Goal: Task Accomplishment & Management: Complete application form

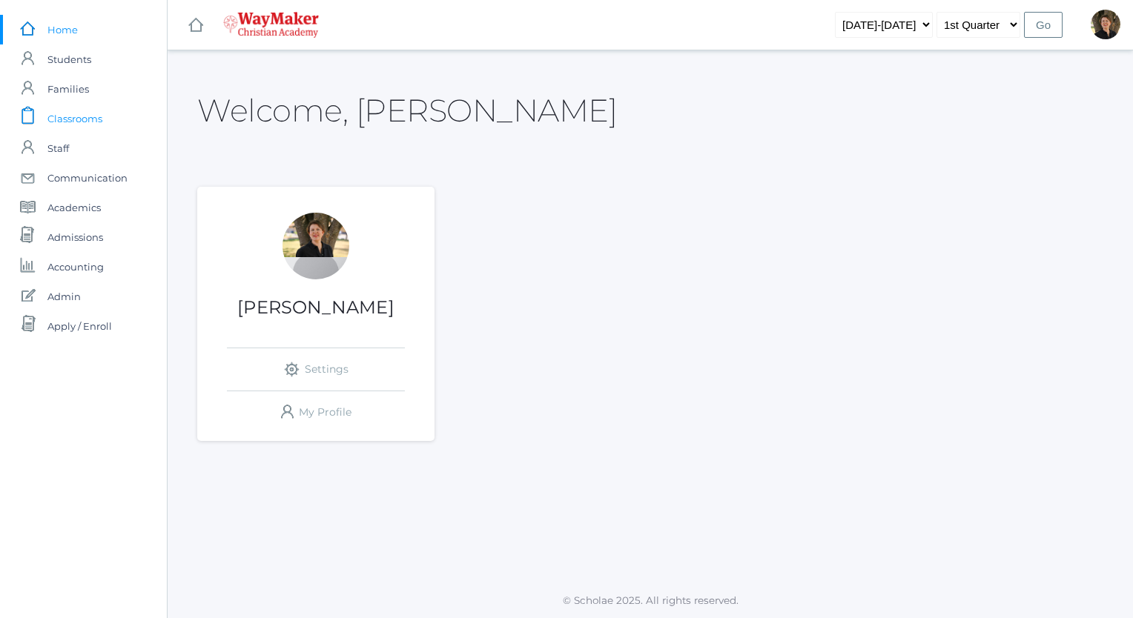
click at [76, 117] on span "Classrooms" at bounding box center [74, 119] width 55 height 30
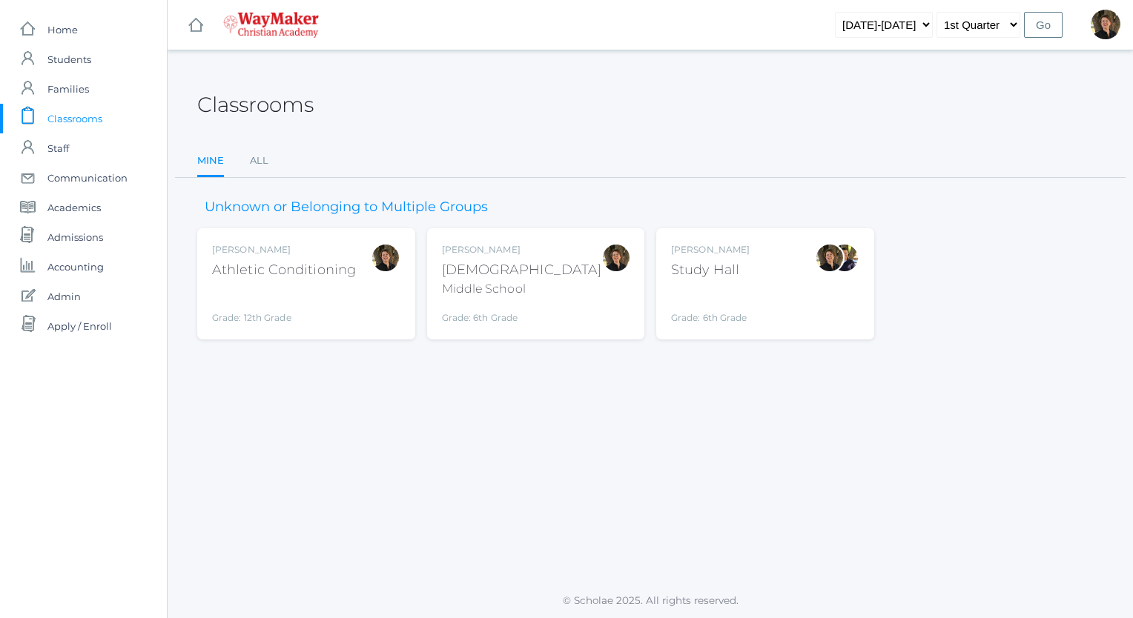
click at [466, 268] on div "[DEMOGRAPHIC_DATA]" at bounding box center [522, 270] width 160 height 20
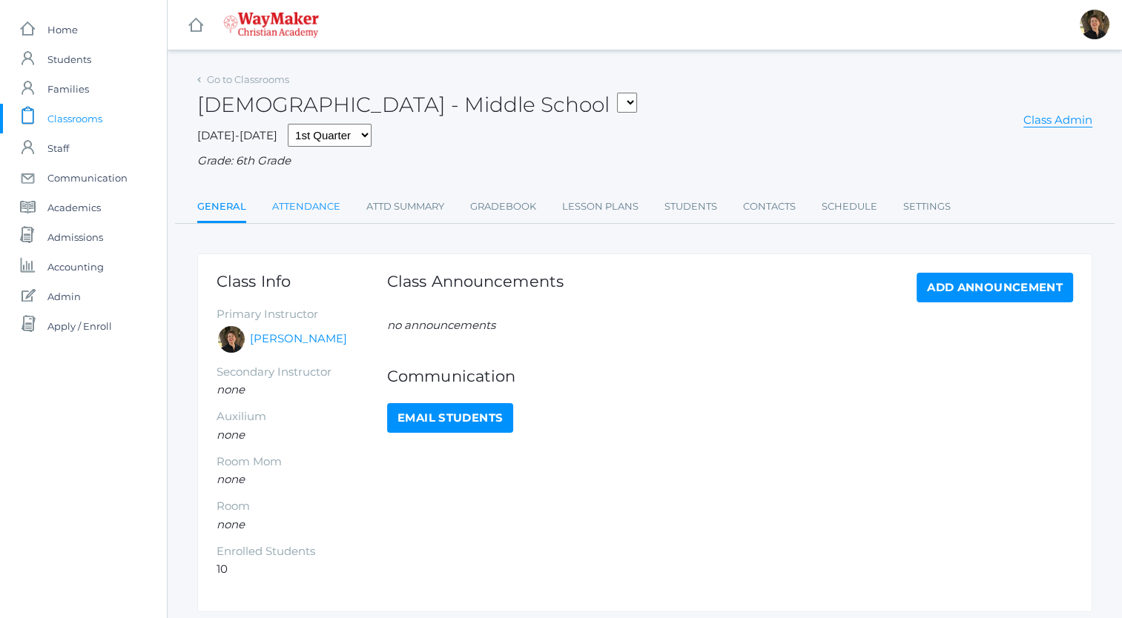
click at [308, 210] on link "Attendance" at bounding box center [306, 207] width 68 height 30
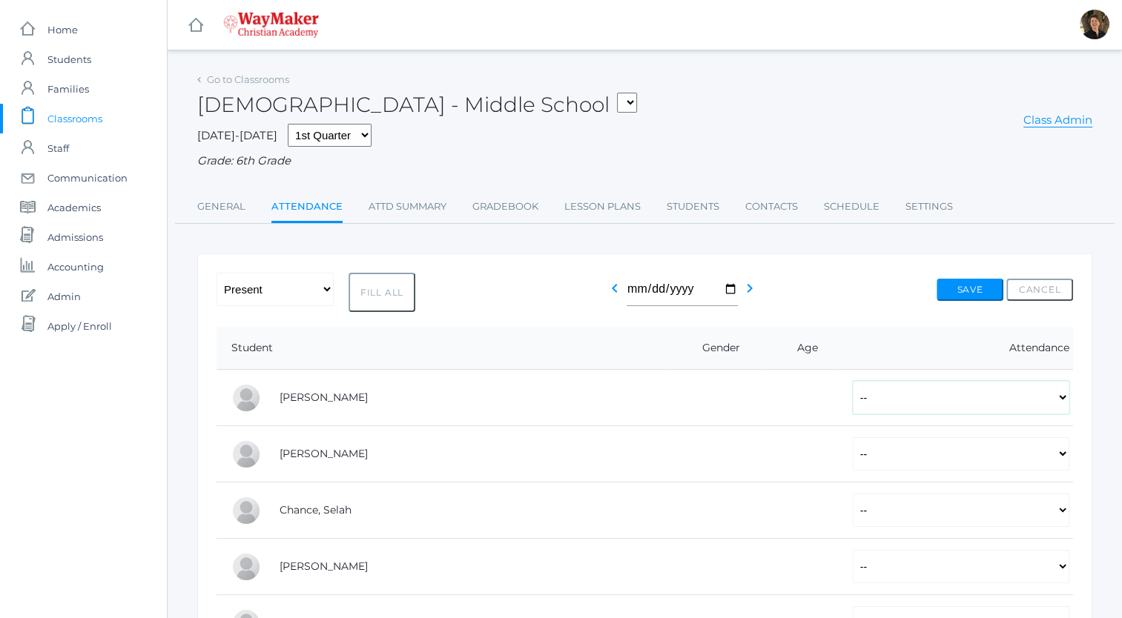
click at [853, 397] on select "-- Present Tardy Excused Tardy Unexcused Absent Excused Absent Unexcused" at bounding box center [961, 397] width 217 height 33
select select "P"
click at [853, 381] on select "-- Present Tardy Excused Tardy Unexcused Absent Excused Absent Unexcused" at bounding box center [961, 397] width 217 height 33
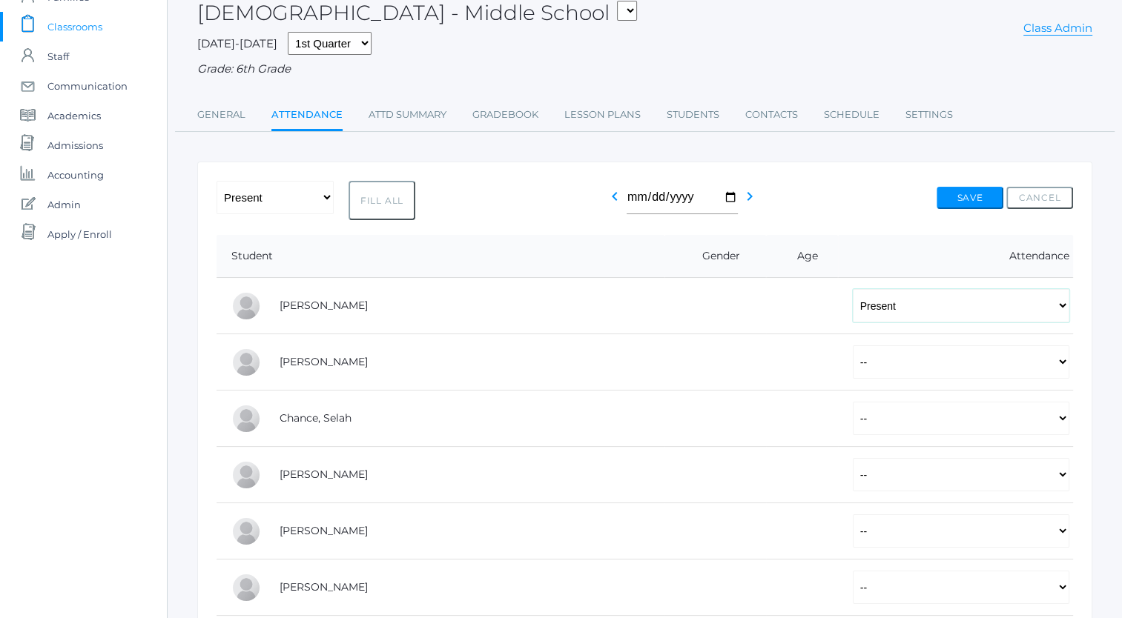
scroll to position [95, 0]
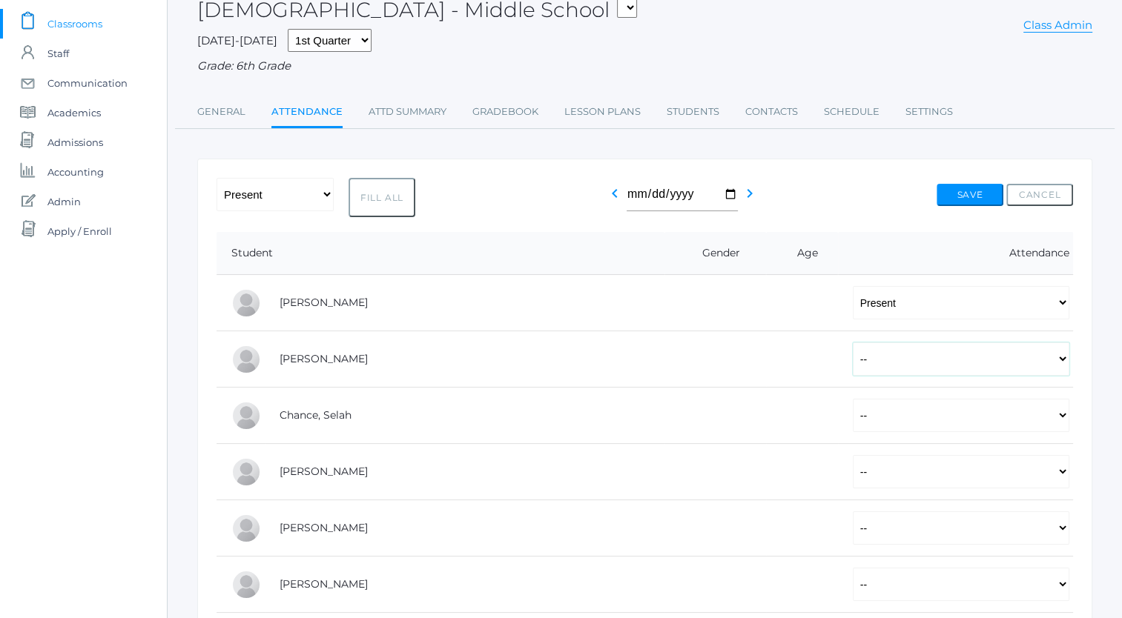
click at [853, 355] on select "-- Present Tardy Excused Tardy Unexcused Absent Excused Absent Unexcused" at bounding box center [961, 359] width 217 height 33
select select "TU"
click at [853, 343] on select "-- Present Tardy Excused Tardy Unexcused Absent Excused Absent Unexcused" at bounding box center [961, 359] width 217 height 33
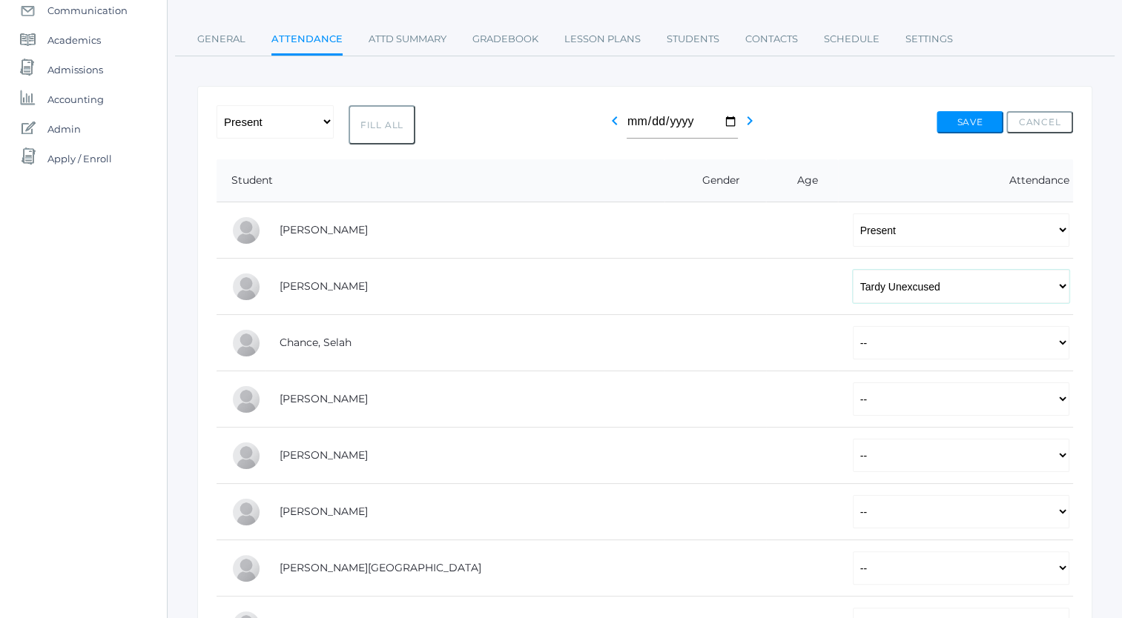
scroll to position [175, 0]
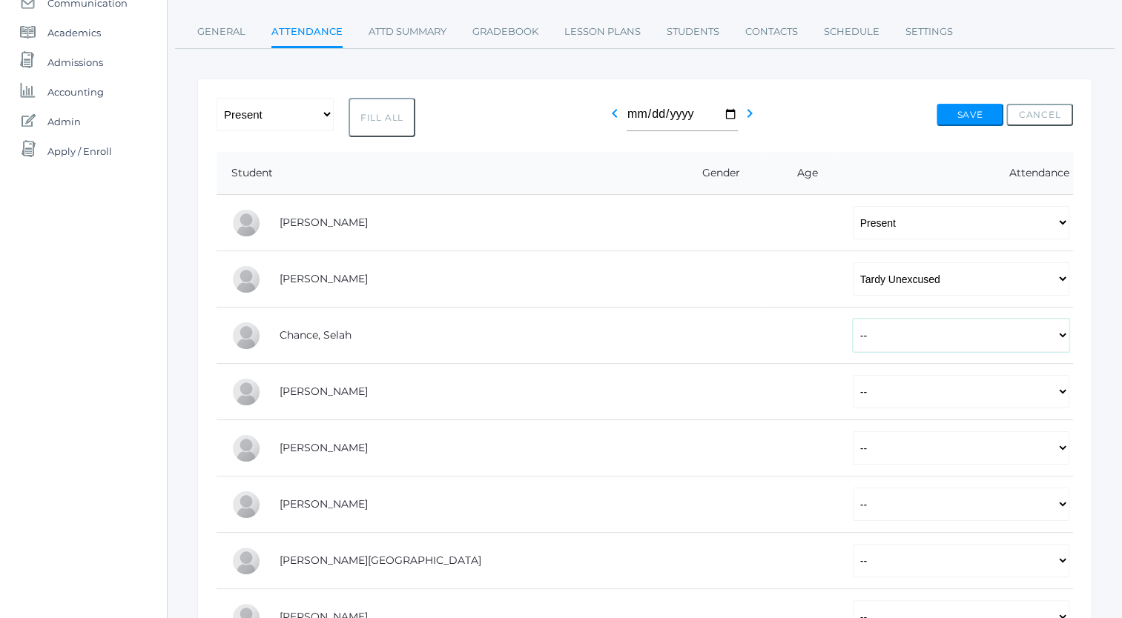
click at [853, 332] on select "-- Present Tardy Excused Tardy Unexcused Absent Excused Absent Unexcused" at bounding box center [961, 335] width 217 height 33
select select "P"
click at [853, 319] on select "-- Present Tardy Excused Tardy Unexcused Absent Excused Absent Unexcused" at bounding box center [961, 335] width 217 height 33
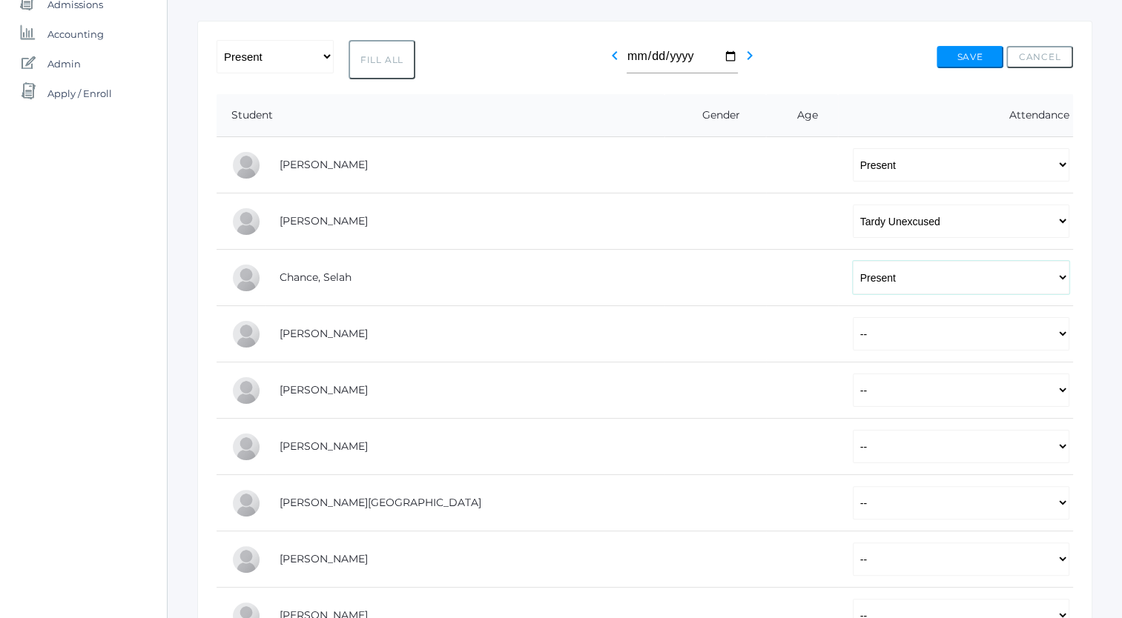
scroll to position [255, 0]
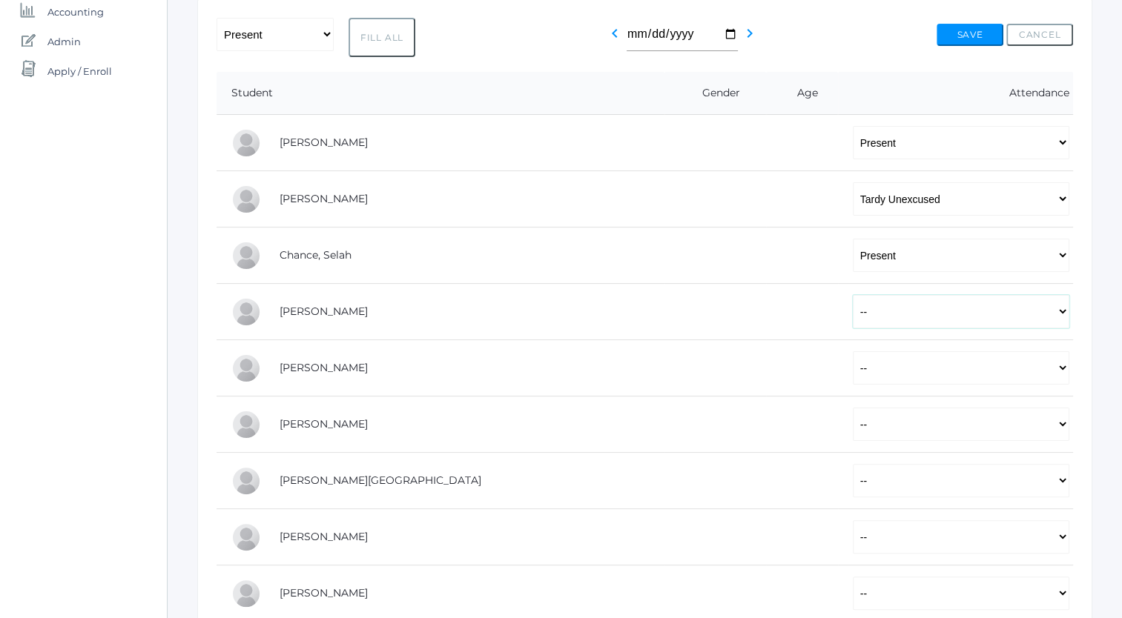
click at [853, 310] on select "-- Present Tardy Excused Tardy Unexcused Absent Excused Absent Unexcused" at bounding box center [961, 311] width 217 height 33
select select "P"
click at [853, 295] on select "-- Present Tardy Excused Tardy Unexcused Absent Excused Absent Unexcused" at bounding box center [961, 311] width 217 height 33
click at [853, 365] on select "-- Present Tardy Excused Tardy Unexcused Absent Excused Absent Unexcused" at bounding box center [961, 367] width 217 height 33
select select "P"
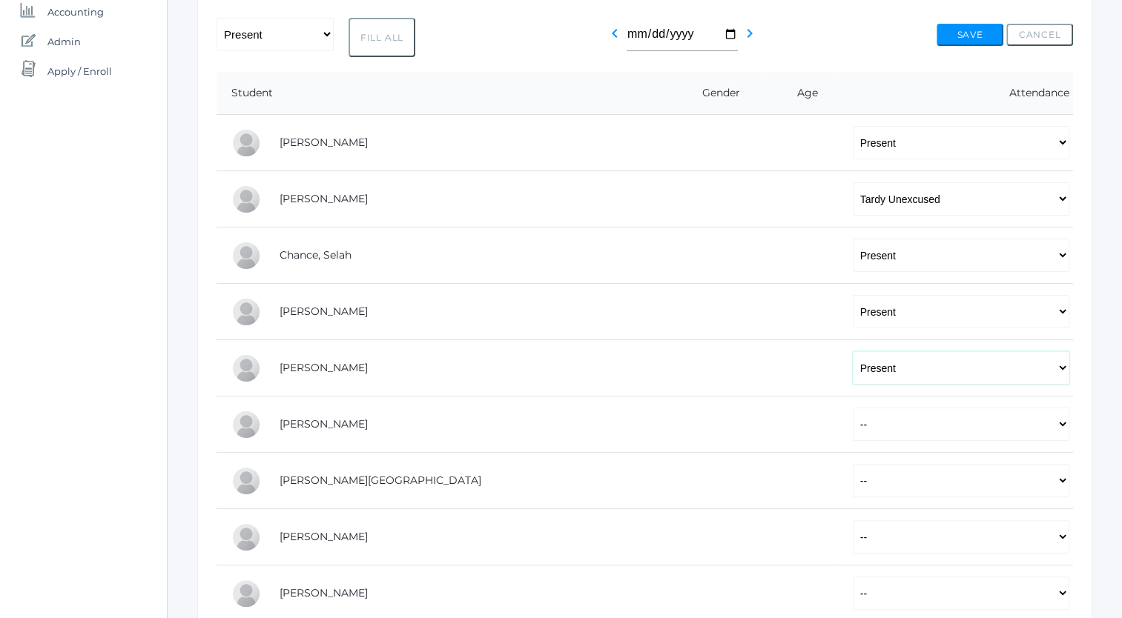
click at [853, 351] on select "-- Present Tardy Excused Tardy Unexcused Absent Excused Absent Unexcused" at bounding box center [961, 367] width 217 height 33
click at [853, 429] on select "-- Present Tardy Excused Tardy Unexcused Absent Excused Absent Unexcused" at bounding box center [961, 424] width 217 height 33
select select "P"
click at [853, 408] on select "-- Present Tardy Excused Tardy Unexcused Absent Excused Absent Unexcused" at bounding box center [961, 424] width 217 height 33
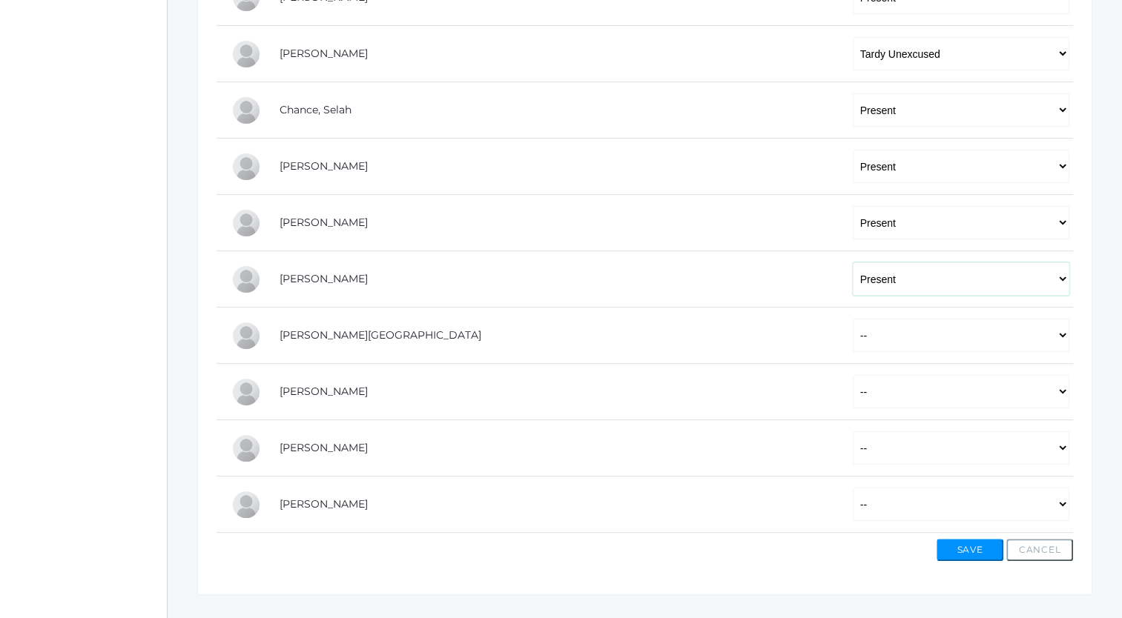
scroll to position [403, 0]
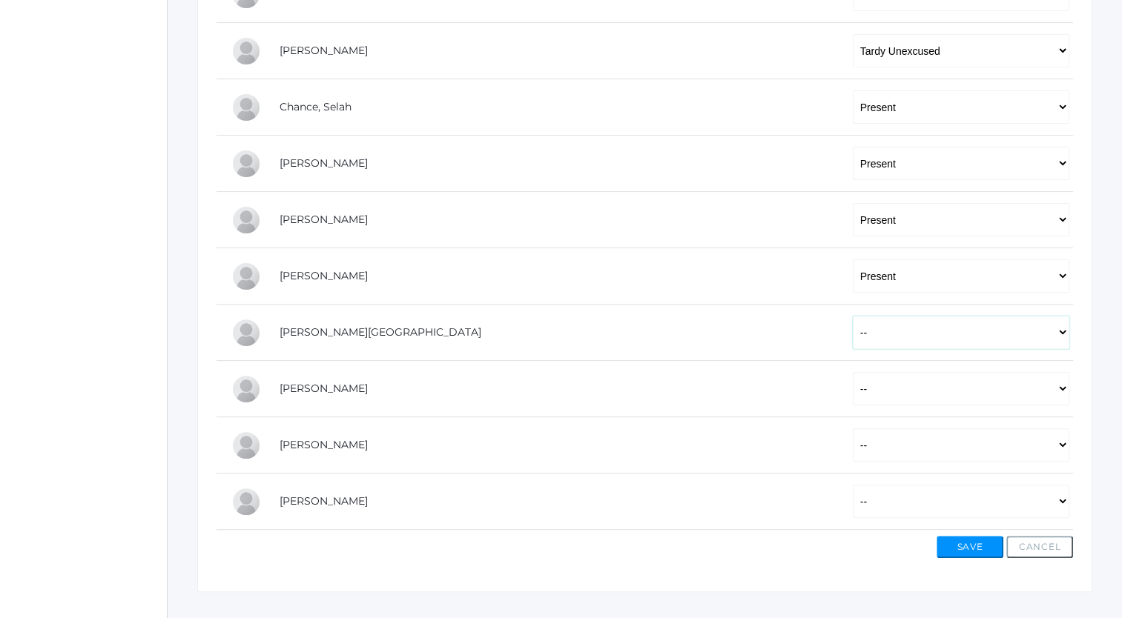
click at [853, 330] on select "-- Present Tardy Excused Tardy Unexcused Absent Excused Absent Unexcused" at bounding box center [961, 332] width 217 height 33
select select "P"
click at [853, 316] on select "-- Present Tardy Excused Tardy Unexcused Absent Excused Absent Unexcused" at bounding box center [961, 332] width 217 height 33
click at [853, 393] on select "-- Present Tardy Excused Tardy Unexcused Absent Excused Absent Unexcused" at bounding box center [961, 388] width 217 height 33
select select "P"
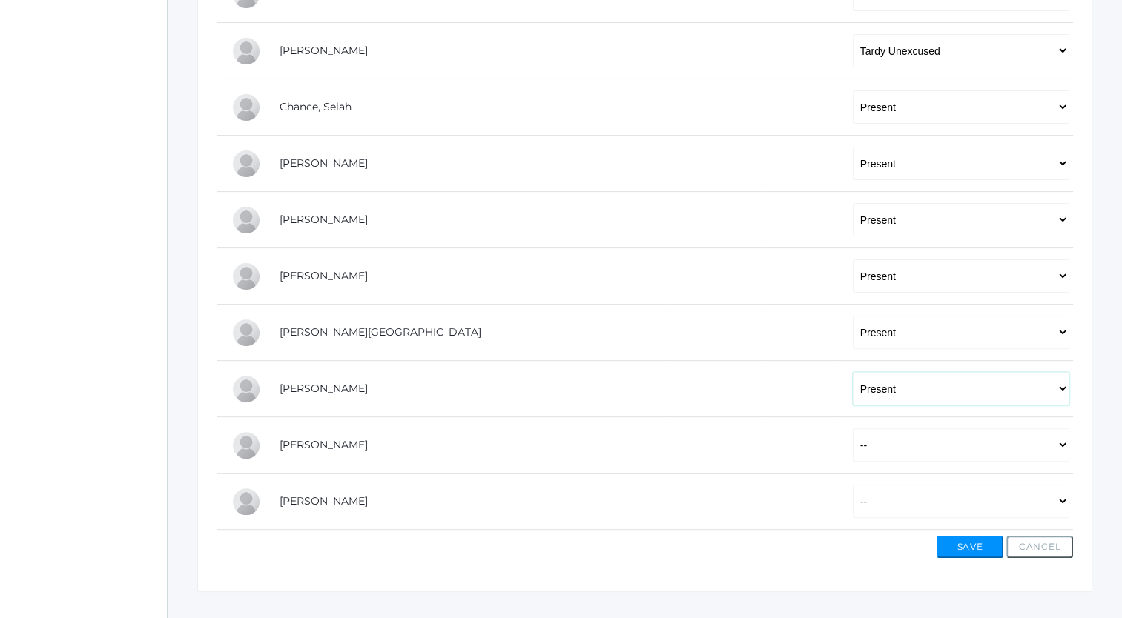
click at [853, 372] on select "-- Present Tardy Excused Tardy Unexcused Absent Excused Absent Unexcused" at bounding box center [961, 388] width 217 height 33
click at [853, 449] on select "-- Present Tardy Excused Tardy Unexcused Absent Excused Absent Unexcused" at bounding box center [961, 445] width 217 height 33
select select "P"
click at [853, 429] on select "-- Present Tardy Excused Tardy Unexcused Absent Excused Absent Unexcused" at bounding box center [961, 445] width 217 height 33
click at [853, 500] on select "-- Present Tardy Excused Tardy Unexcused Absent Excused Absent Unexcused" at bounding box center [961, 501] width 217 height 33
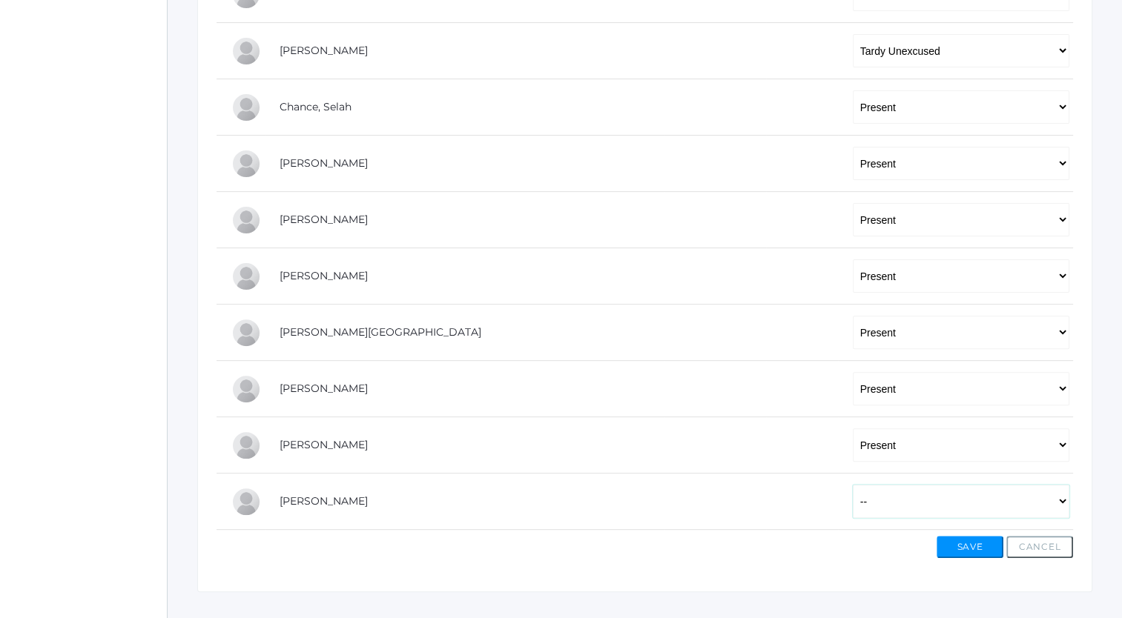
select select "AU"
click at [853, 485] on select "-- Present Tardy Excused Tardy Unexcused Absent Excused Absent Unexcused" at bounding box center [961, 501] width 217 height 33
click at [954, 543] on button "Save" at bounding box center [969, 547] width 67 height 22
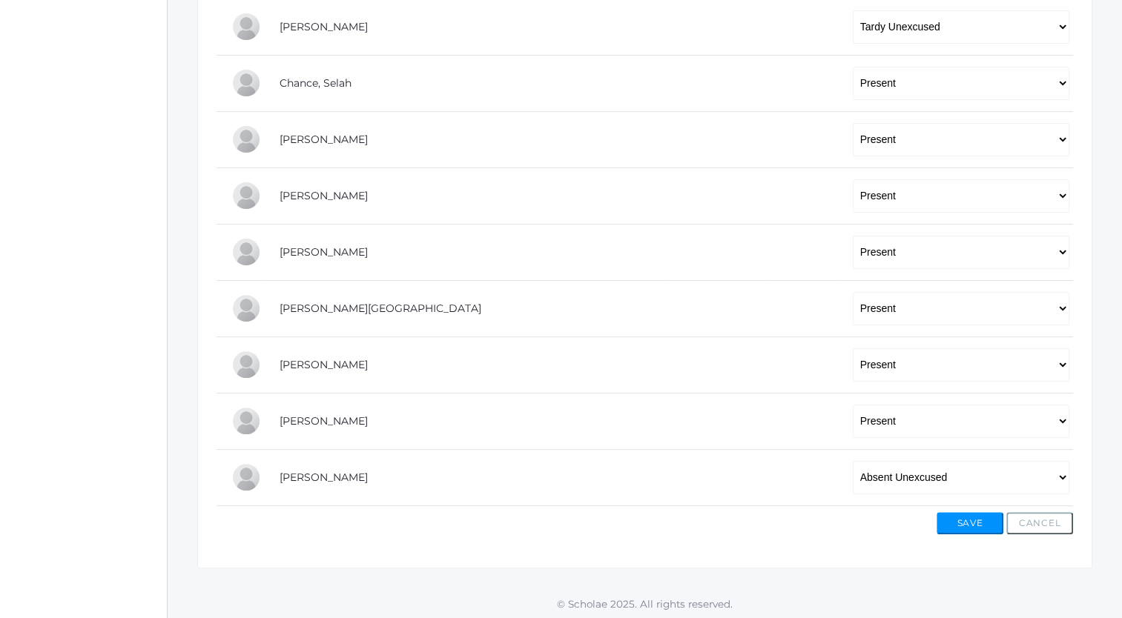
scroll to position [463, 0]
click at [916, 478] on select "-- Present Tardy Excused Tardy Unexcused Absent Excused Absent Unexcused" at bounding box center [961, 476] width 217 height 33
select select "TU"
click at [853, 460] on select "-- Present Tardy Excused Tardy Unexcused Absent Excused Absent Unexcused" at bounding box center [961, 476] width 217 height 33
click at [960, 521] on button "Save" at bounding box center [969, 523] width 67 height 22
